Goal: Task Accomplishment & Management: Use online tool/utility

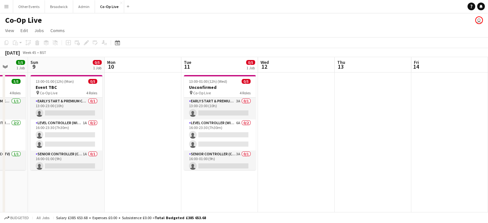
scroll to position [0, 201]
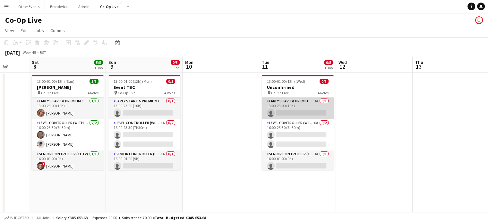
click at [303, 113] on app-card-role "Early Start & Premium Controller (with CCTV) 3A 0/1 13:00-23:00 (10h) single-ne…" at bounding box center [298, 109] width 72 height 22
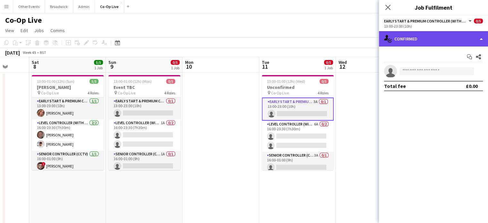
click at [433, 39] on div "single-neutral-actions-check-2 Confirmed" at bounding box center [433, 38] width 109 height 15
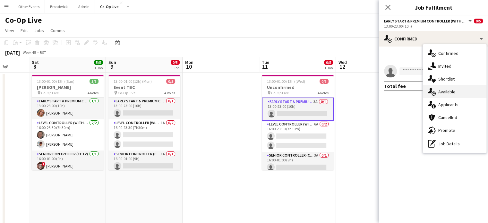
click at [459, 93] on div "single-neutral-actions-upload Available" at bounding box center [455, 91] width 64 height 13
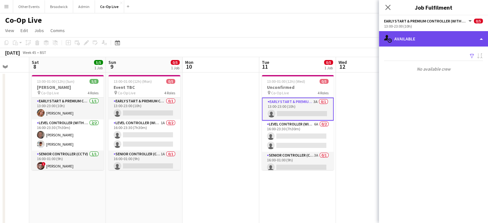
click at [448, 35] on div "single-neutral-actions-upload Available" at bounding box center [433, 38] width 109 height 15
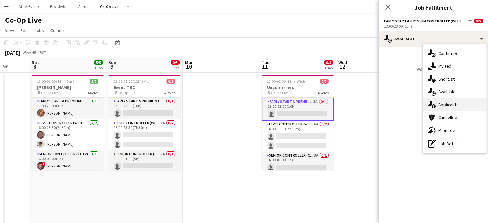
click at [452, 108] on div "single-neutral-actions-information Applicants" at bounding box center [455, 104] width 64 height 13
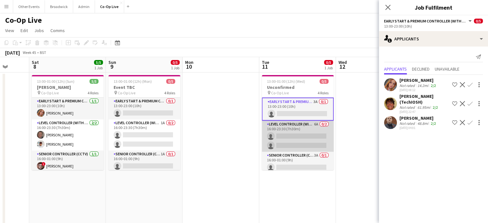
click at [304, 141] on app-card-role "Level Controller (with CCTV) 6A 0/2 16:00-23:30 (7h30m) single-neutral-actions …" at bounding box center [298, 136] width 72 height 31
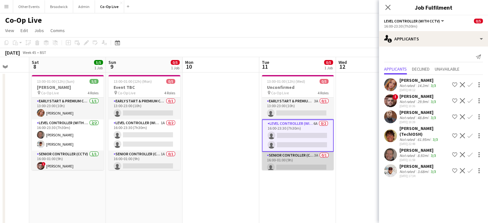
click at [304, 166] on app-card-role "Senior Controller (CCTV) 3A 0/1 16:00-01:00 (9h) single-neutral-actions" at bounding box center [298, 163] width 72 height 22
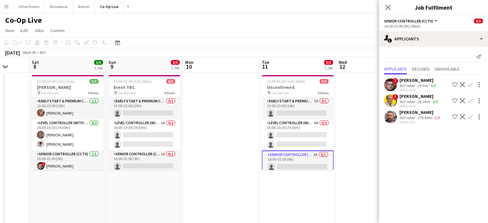
scroll to position [25, 0]
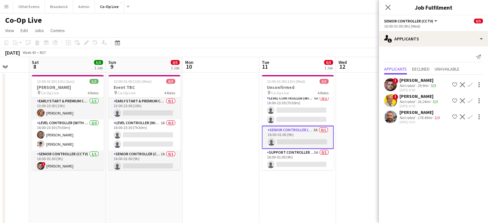
click at [304, 166] on app-card-role "Support Controller (with CCTV) 5A 0/1 16:00-01:00 (9h) single-neutral-actions" at bounding box center [298, 160] width 72 height 22
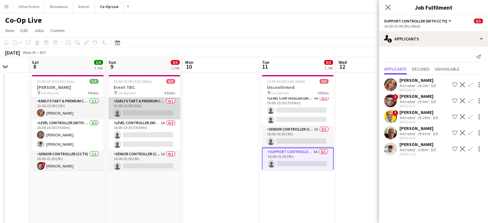
click at [138, 113] on app-card-role "Early Start & Premium Controller (with CCTV) 0/1 13:00-23:00 (10h) single-neutr…" at bounding box center [145, 109] width 72 height 22
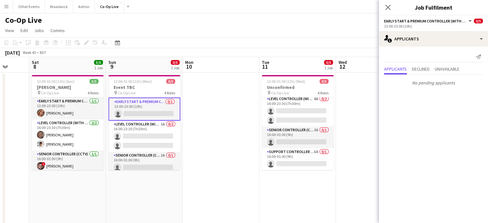
scroll to position [24, 0]
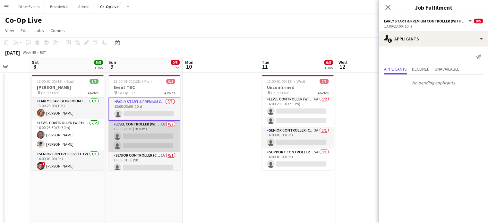
click at [138, 125] on app-card-role "Level Controller (with CCTV) 1A 0/2 16:00-23:30 (7h30m) single-neutral-actions …" at bounding box center [145, 136] width 72 height 31
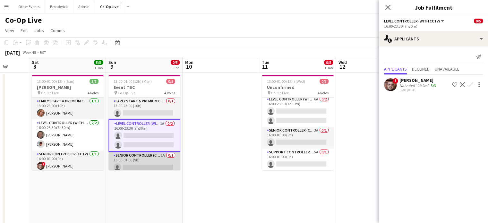
click at [138, 159] on app-card-role "Senior Controller (CCTV) 1A 0/1 16:00-01:00 (9h) single-neutral-actions" at bounding box center [145, 163] width 72 height 22
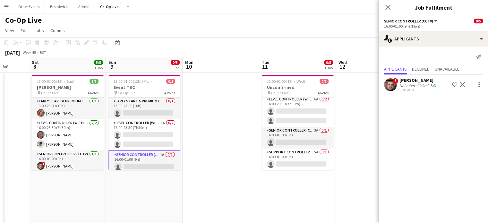
scroll to position [25, 0]
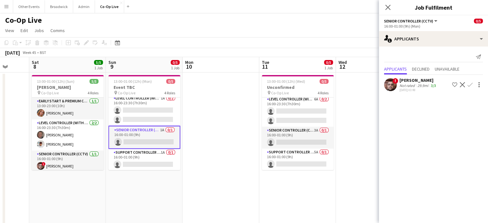
click at [138, 159] on app-card-role "Support Controller (with CCTV) 1A 0/1 16:00-01:00 (9h) single-neutral-actions" at bounding box center [145, 160] width 72 height 22
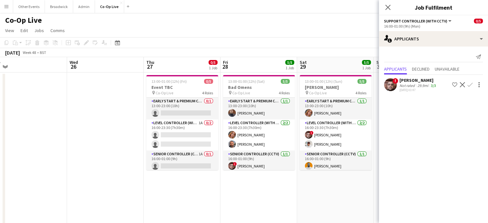
scroll to position [0, 242]
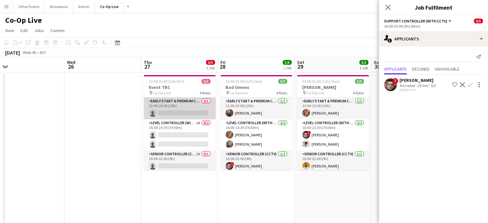
click at [180, 110] on app-card-role "Early Start & Premium Controller (with CCTV) 0/1 13:00-23:00 (10h) single-neutr…" at bounding box center [180, 109] width 72 height 22
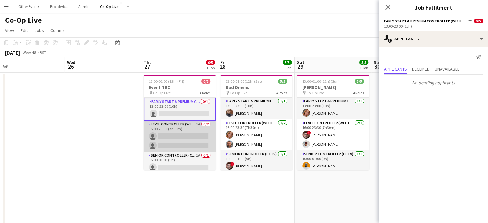
click at [171, 132] on app-card-role "Level Controller (with CCTV) 1A 0/2 16:00-23:30 (7h30m) single-neutral-actions …" at bounding box center [180, 136] width 72 height 31
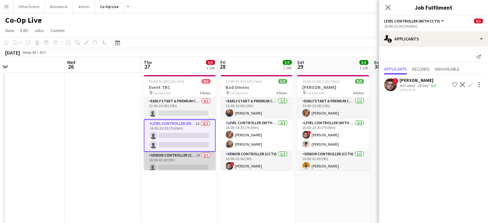
click at [165, 161] on app-card-role "Senior Controller (CCTV) 1A 0/1 16:00-01:00 (9h) single-neutral-actions" at bounding box center [180, 163] width 72 height 22
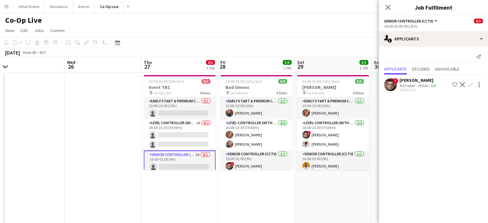
scroll to position [25, 0]
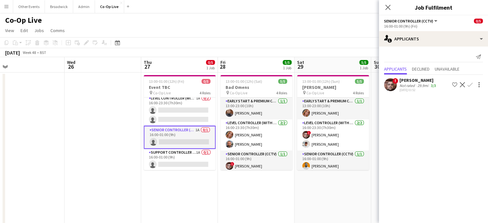
click at [165, 161] on app-card-role "Support Controller (with CCTV) 1A 0/1 16:00-01:00 (9h) single-neutral-actions" at bounding box center [180, 160] width 72 height 22
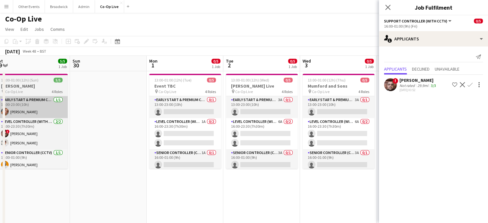
scroll to position [0, 247]
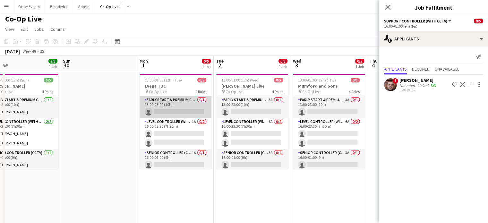
click at [173, 110] on app-card-role "Early Start & Premium Controller (with CCTV) 0/1 13:00-23:00 (10h) single-neutr…" at bounding box center [176, 107] width 72 height 22
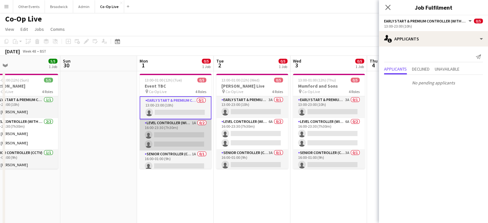
click at [170, 129] on app-card-role "Level Controller (with CCTV) 1A 0/2 16:00-23:30 (7h30m) single-neutral-actions …" at bounding box center [176, 134] width 72 height 31
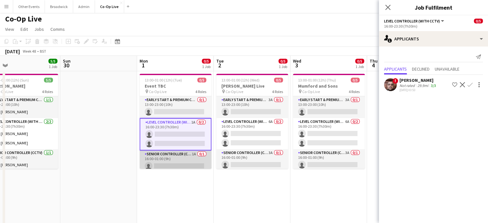
click at [164, 151] on app-card-role "Senior Controller (CCTV) 1A 0/1 16:00-01:00 (9h) single-neutral-actions" at bounding box center [176, 162] width 72 height 22
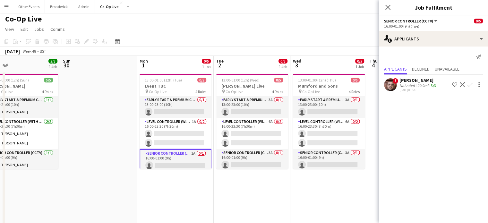
scroll to position [25, 0]
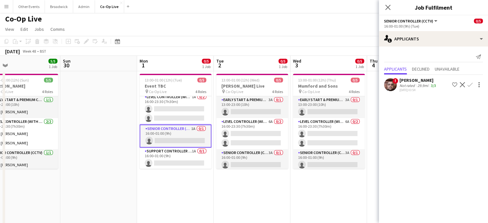
click at [164, 151] on app-card-role "Support Controller (with CCTV) 1A 0/1 16:00-01:00 (9h) single-neutral-actions" at bounding box center [176, 159] width 72 height 22
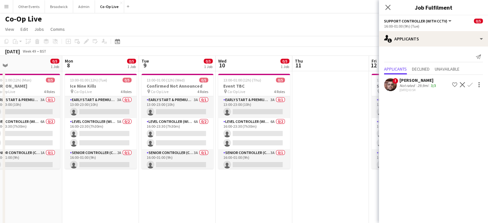
scroll to position [0, 166]
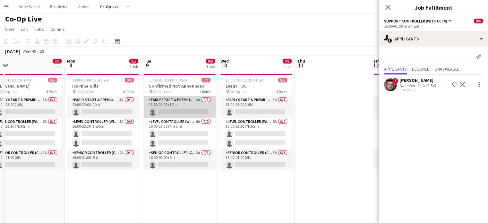
click at [180, 106] on app-card-role "Early Start & Premium Controller (with CCTV) 3A 0/1 13:00-23:00 (10h) single-ne…" at bounding box center [180, 107] width 72 height 22
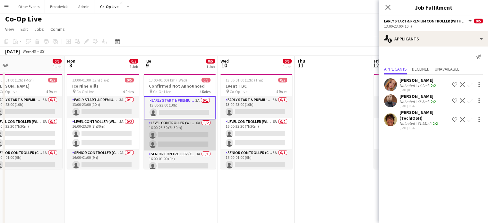
click at [177, 133] on app-card-role "Level Controller (with CCTV) 6A 0/2 16:00-23:30 (7h30m) single-neutral-actions …" at bounding box center [180, 134] width 72 height 31
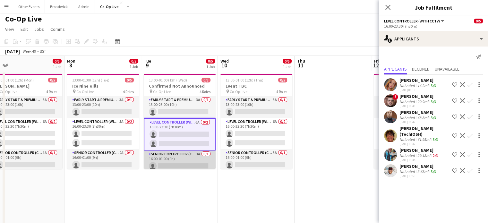
click at [175, 158] on app-card-role "Senior Controller (CCTV) 3A 0/1 16:00-01:00 (9h) single-neutral-actions" at bounding box center [180, 162] width 72 height 22
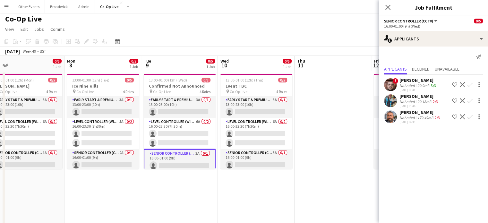
scroll to position [25, 0]
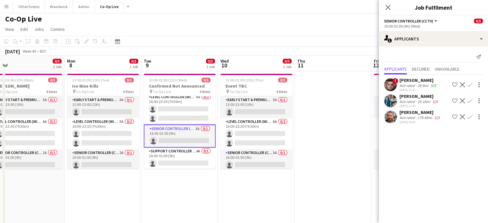
click at [175, 158] on app-card-role "Support Controller (with CCTV) 4A 0/1 16:00-01:00 (9h) single-neutral-actions" at bounding box center [180, 159] width 72 height 22
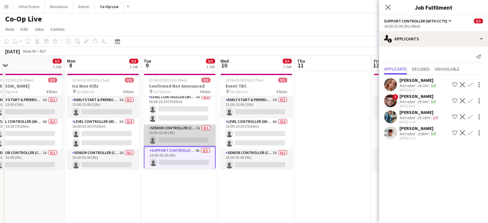
click at [163, 129] on app-card-role "Senior Controller (CCTV) 3A 0/1 16:00-01:00 (9h) single-neutral-actions" at bounding box center [180, 136] width 72 height 22
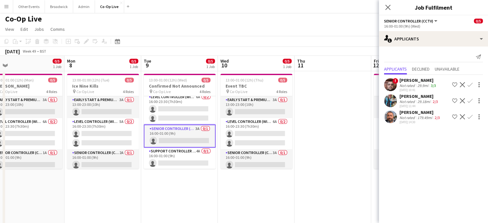
click at [388, 120] on app-user-avatar at bounding box center [390, 116] width 13 height 13
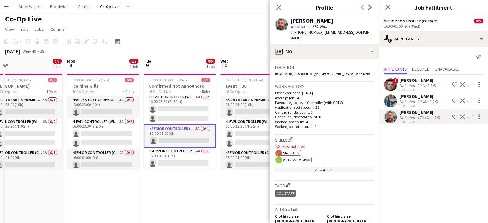
scroll to position [136, 0]
click at [281, 4] on icon at bounding box center [279, 7] width 6 height 6
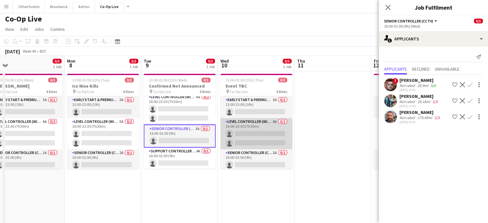
click at [247, 133] on app-card-role "Level Controller (with CCTV) 6A 0/2 16:00-23:30 (7h30m) single-neutral-actions …" at bounding box center [257, 133] width 72 height 31
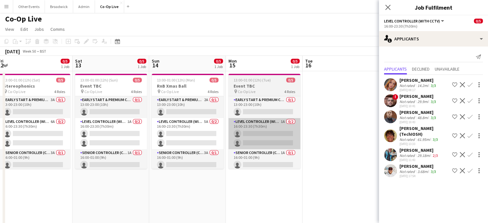
scroll to position [0, 158]
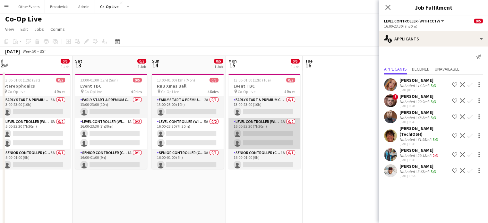
click at [257, 128] on app-card-role "Level Controller (with CCTV) 1A 0/2 16:00-23:30 (7h30m) single-neutral-actions …" at bounding box center [265, 133] width 72 height 31
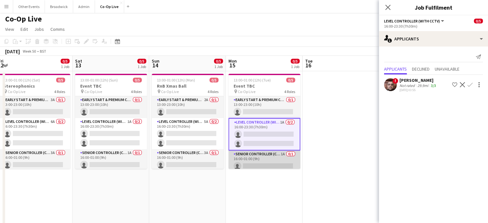
click at [259, 160] on app-card-role "Senior Controller (CCTV) 1A 0/1 16:00-01:00 (9h) single-neutral-actions" at bounding box center [265, 162] width 72 height 22
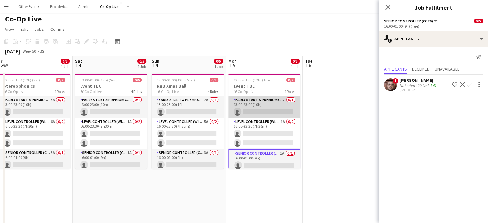
click at [259, 117] on app-card-role "Early Start & Premium Controller (with CCTV) 0/1 13:00-23:00 (10h) single-neutr…" at bounding box center [265, 107] width 72 height 22
